Goal: Task Accomplishment & Management: Use online tool/utility

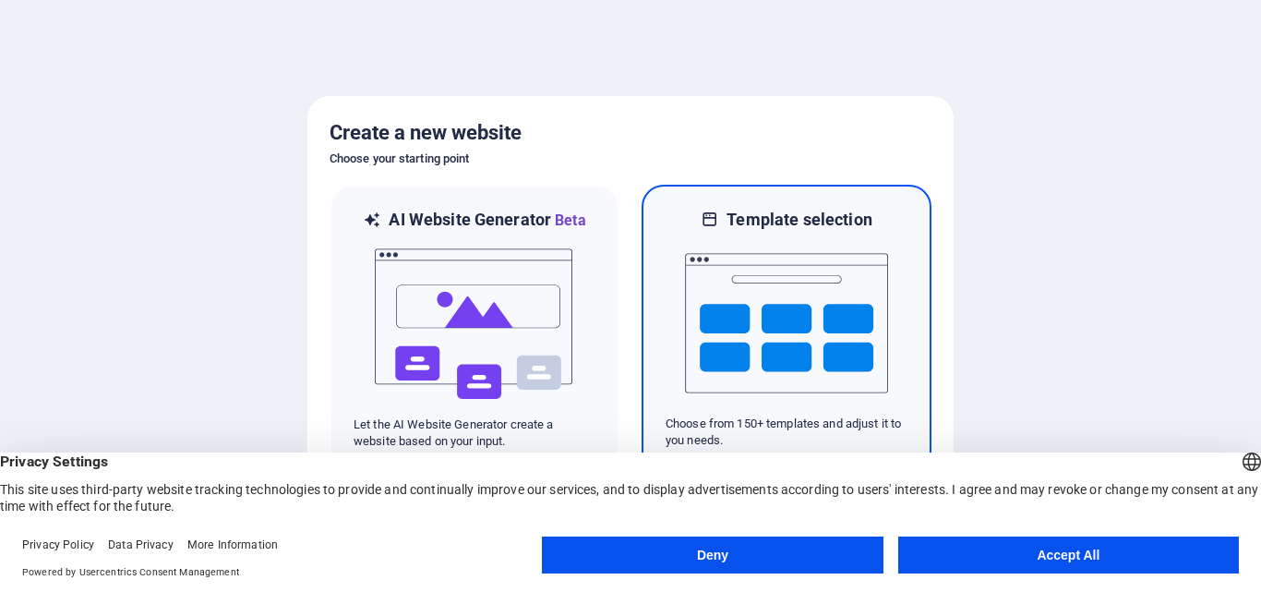
click at [802, 313] on img at bounding box center [786, 323] width 203 height 185
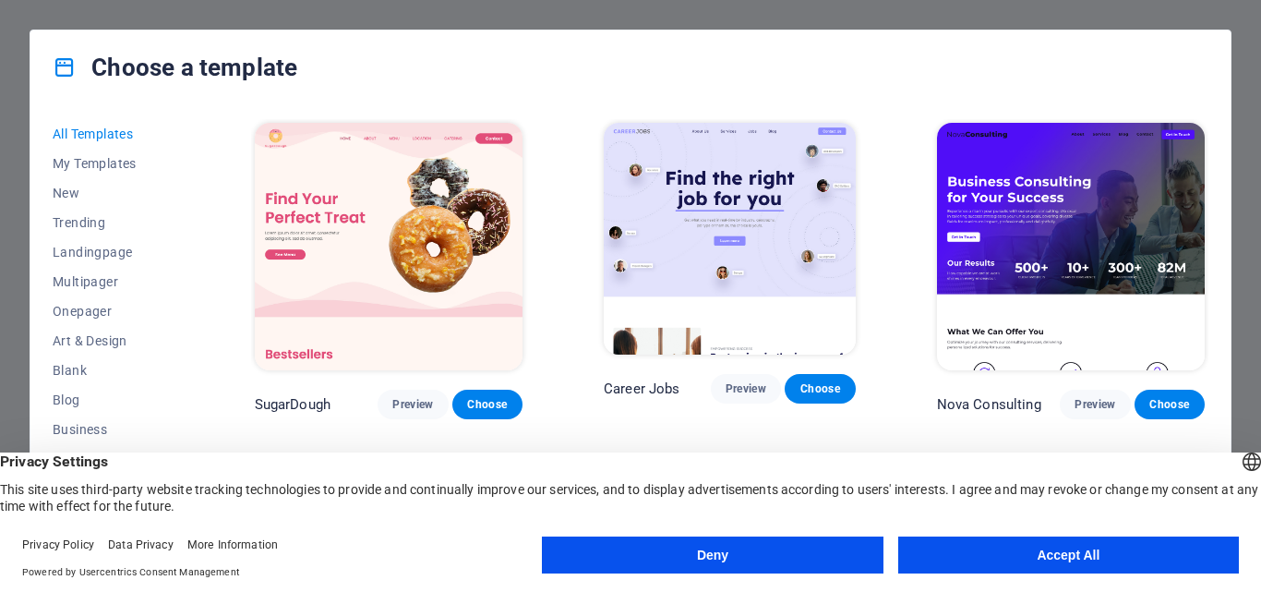
click at [765, 551] on button "Deny" at bounding box center [712, 554] width 341 height 37
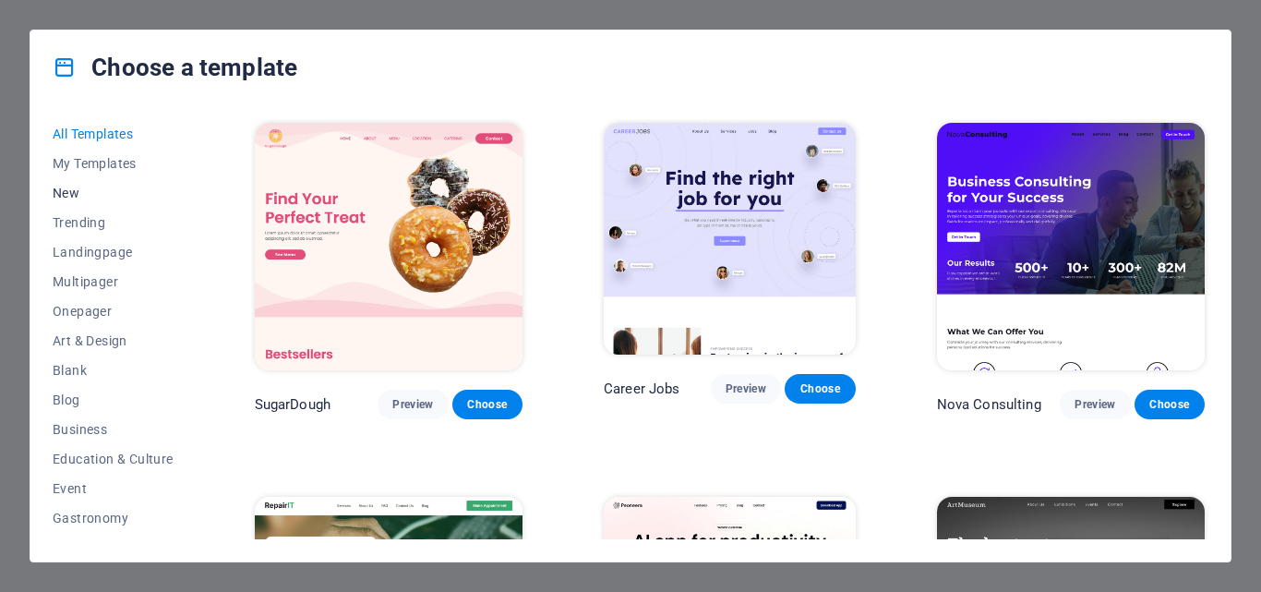
click at [104, 190] on span "New" at bounding box center [113, 193] width 121 height 15
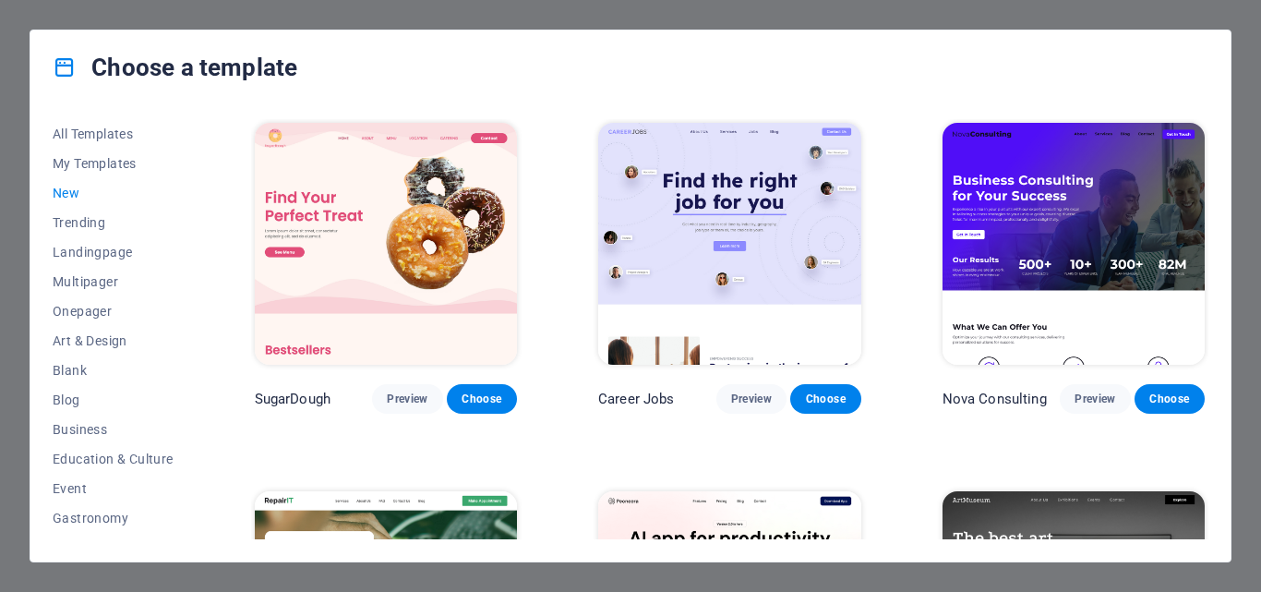
drag, startPoint x: 1231, startPoint y: 217, endPoint x: 1232, endPoint y: 338, distance: 120.9
click at [1232, 337] on div "Choose a template All Templates My Templates New Trending Landingpage Multipage…" at bounding box center [630, 296] width 1261 height 592
click at [497, 396] on span "Choose" at bounding box center [482, 398] width 41 height 15
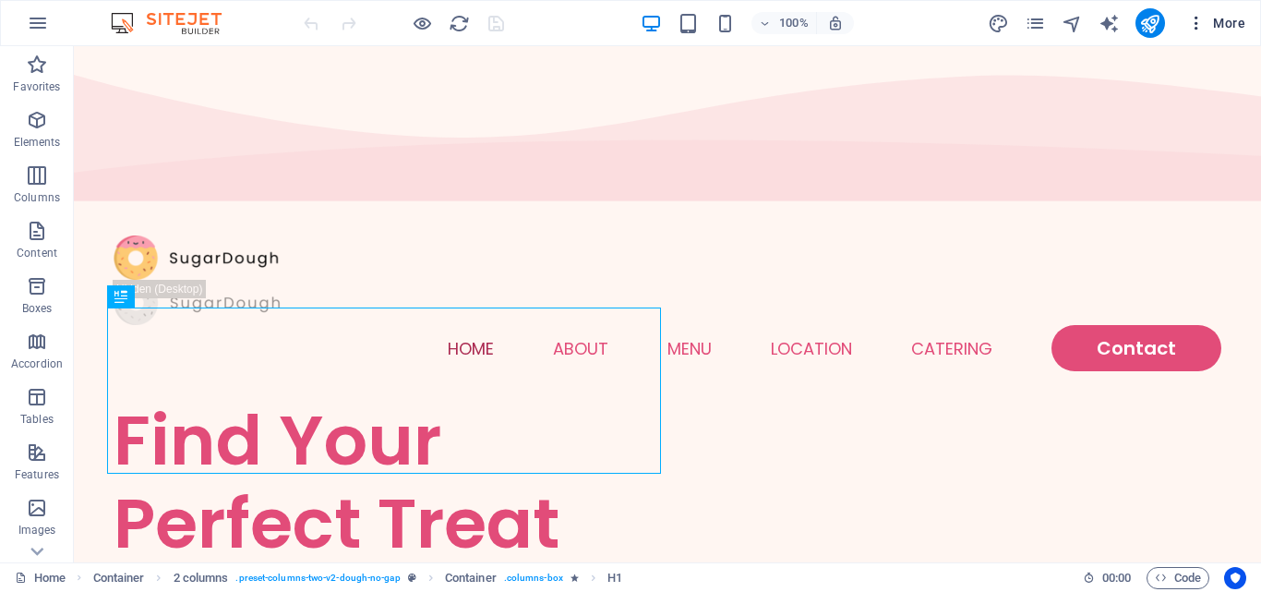
click at [1191, 23] on icon "button" at bounding box center [1196, 23] width 18 height 18
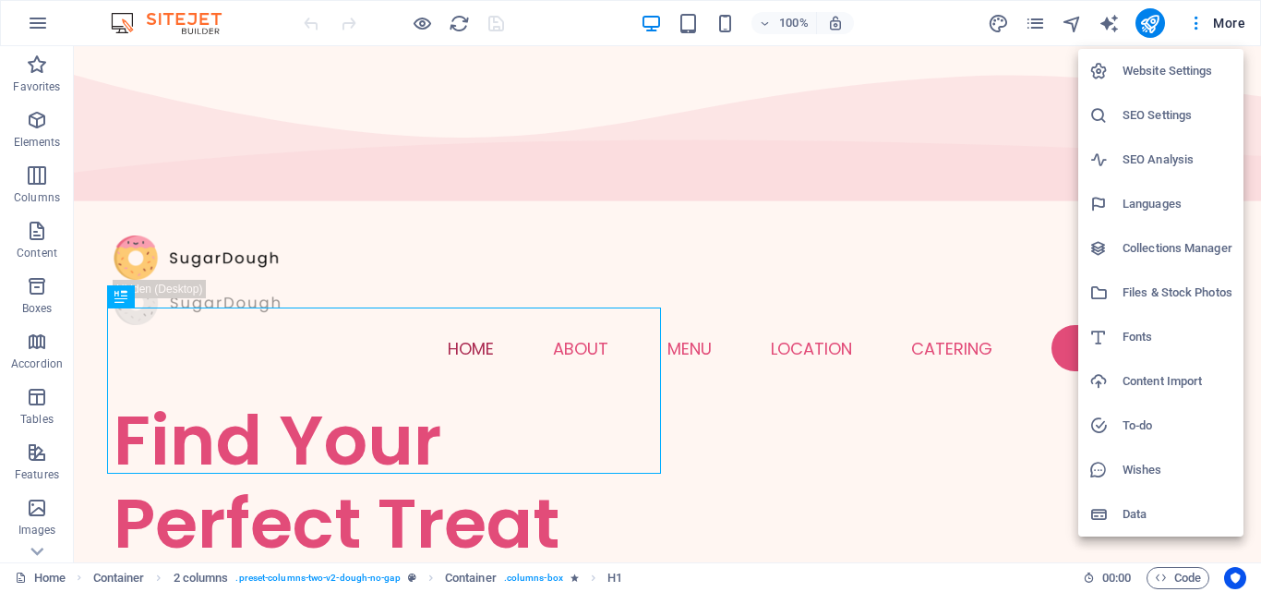
click at [921, 24] on div at bounding box center [630, 296] width 1261 height 592
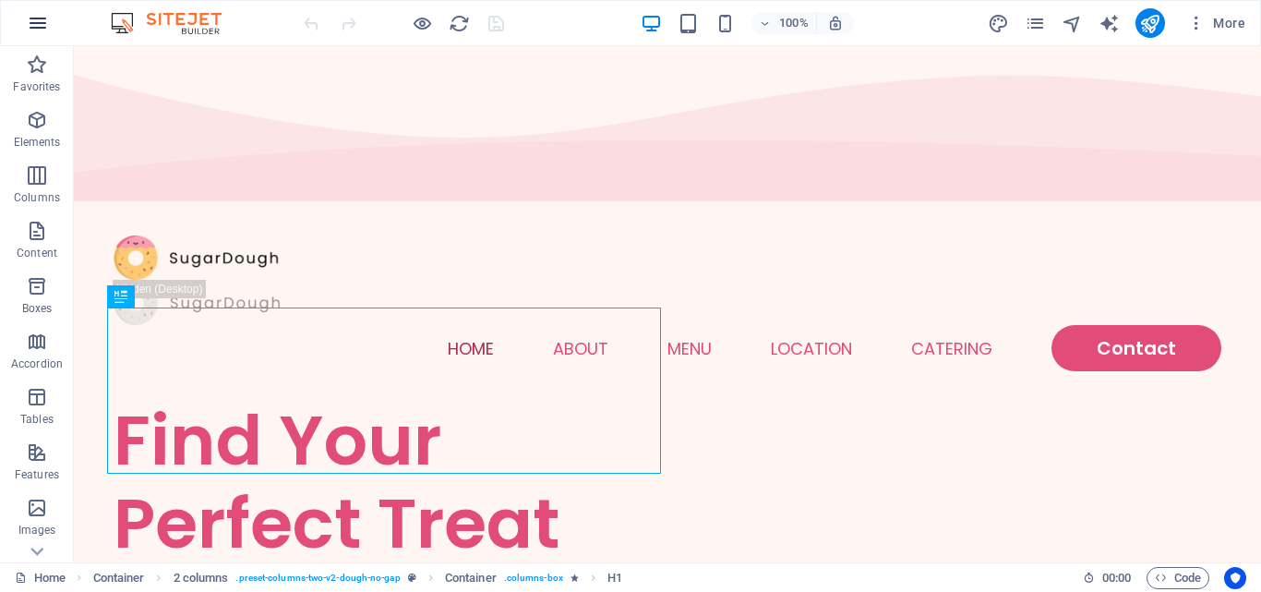
click at [32, 34] on button "button" at bounding box center [38, 23] width 44 height 44
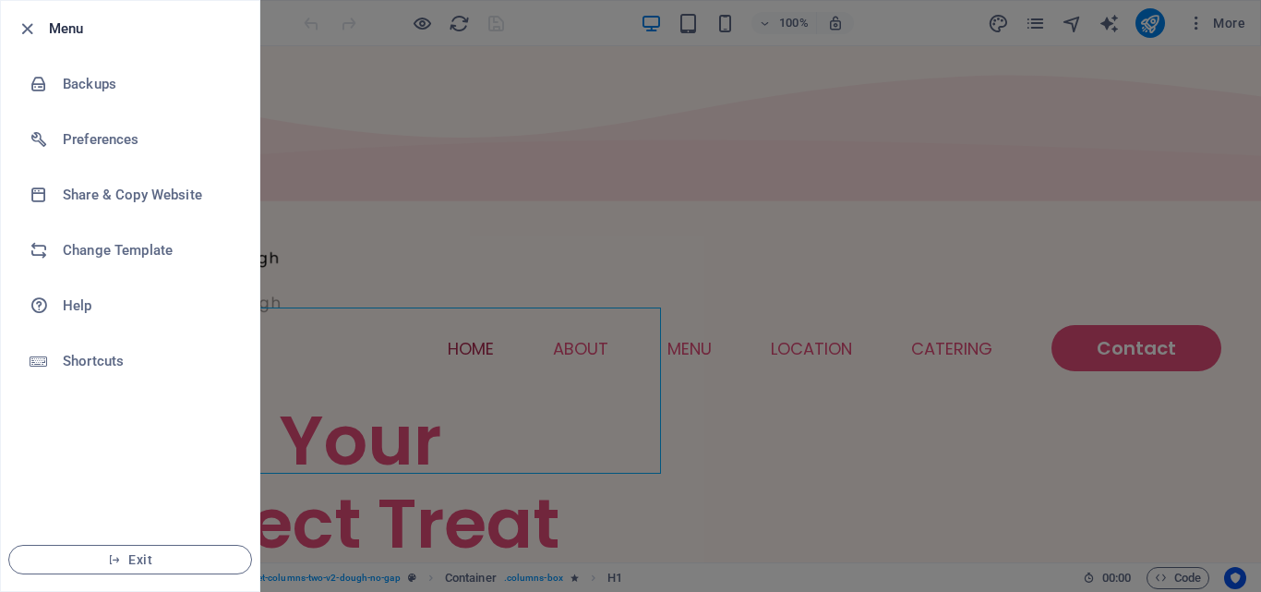
click at [358, 16] on div at bounding box center [630, 296] width 1261 height 592
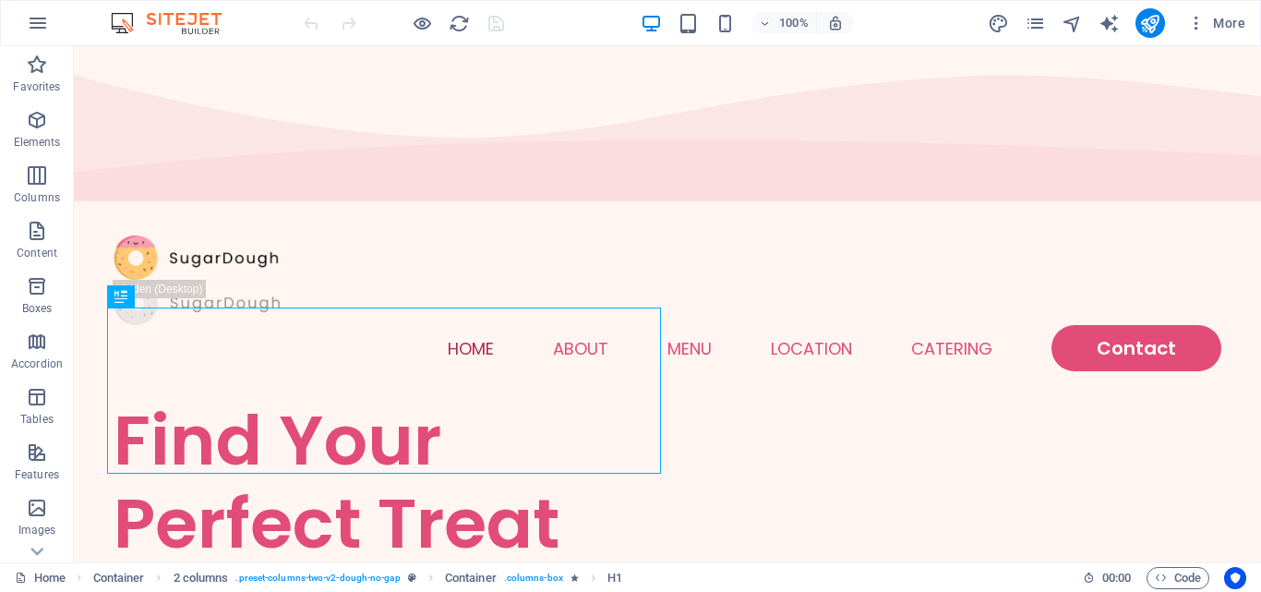
click at [169, 22] on img at bounding box center [175, 23] width 138 height 22
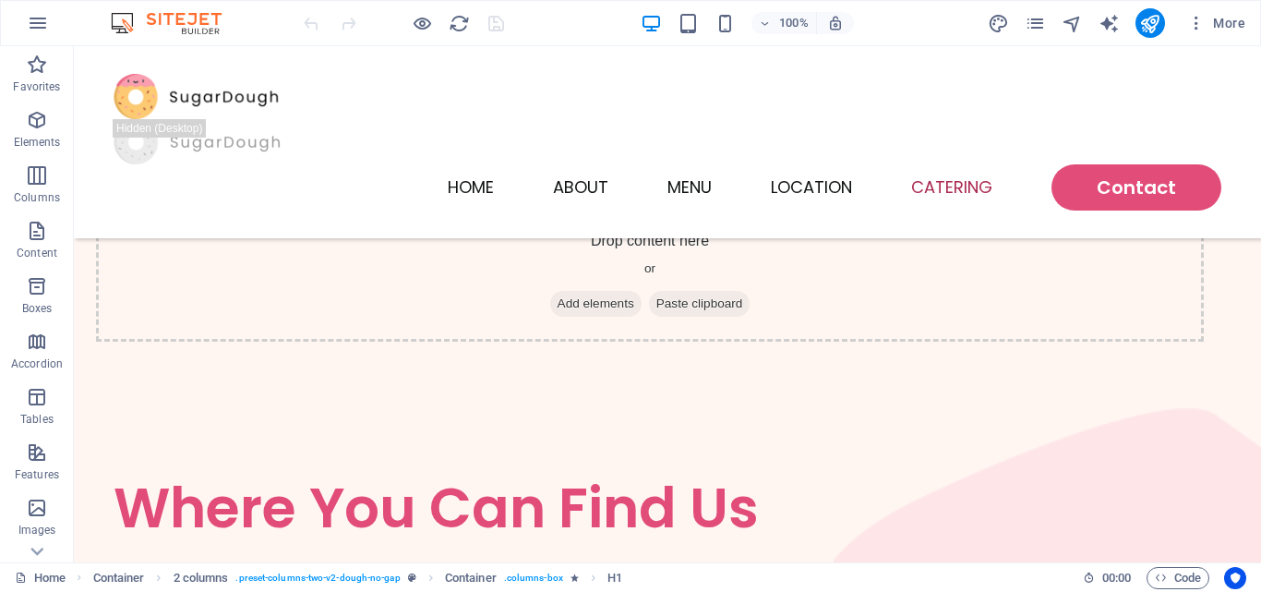
scroll to position [4692, 0]
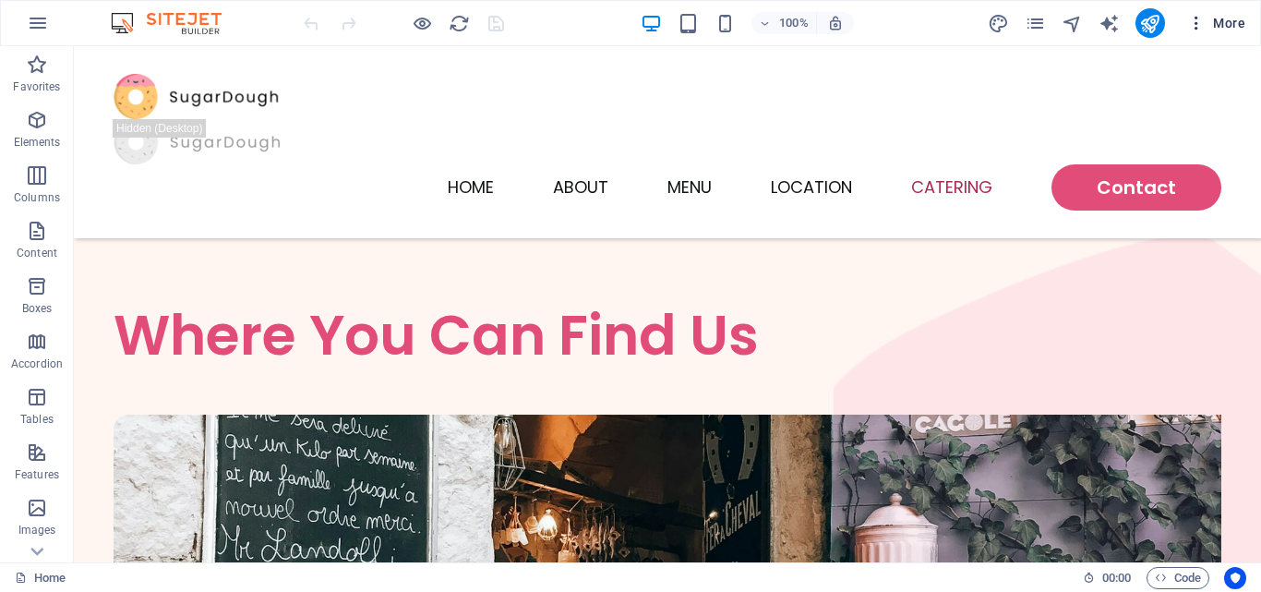
click at [1196, 29] on icon "button" at bounding box center [1196, 23] width 18 height 18
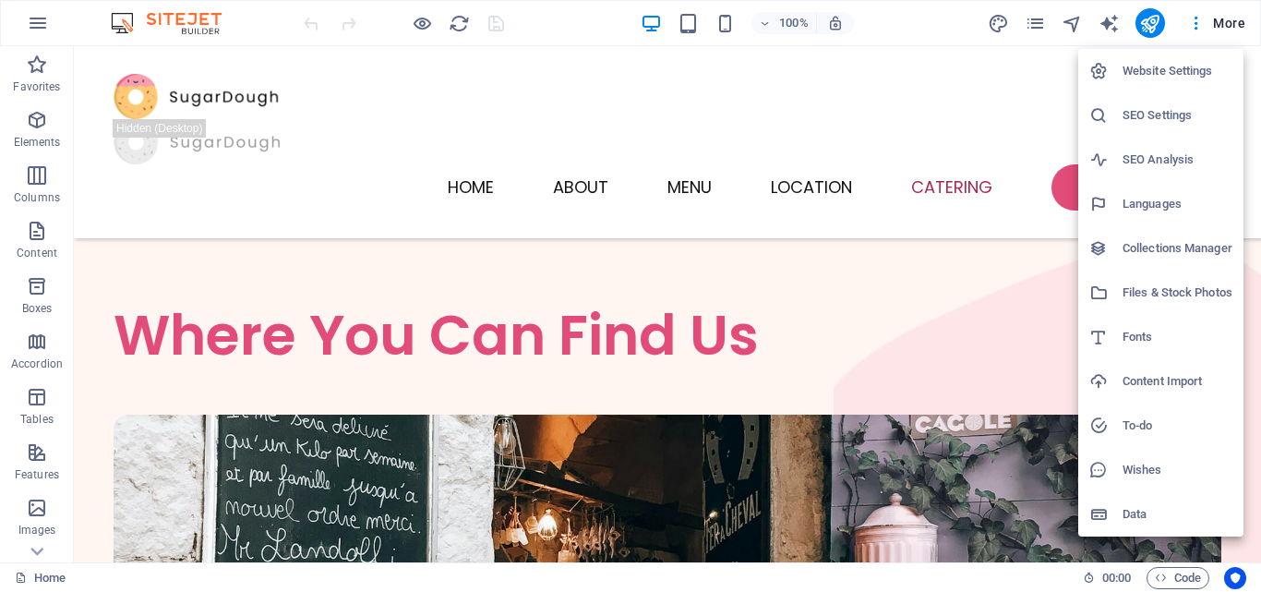
click at [1148, 17] on div at bounding box center [630, 296] width 1261 height 592
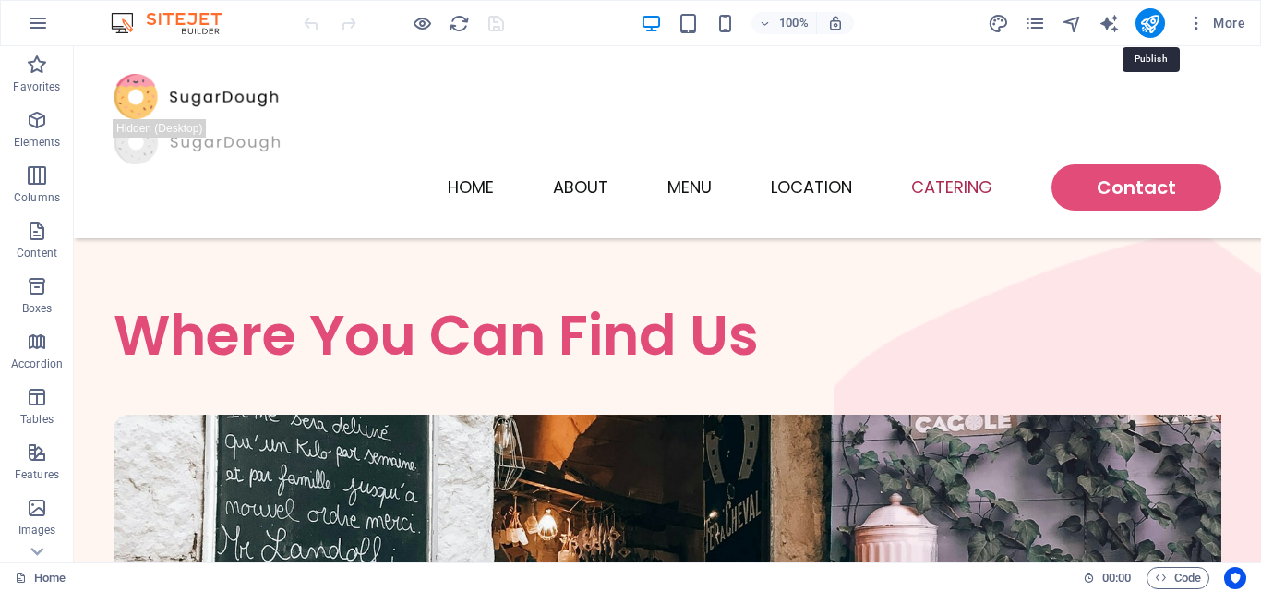
click at [1149, 25] on icon "publish" at bounding box center [1149, 23] width 21 height 21
